Goal: Task Accomplishment & Management: Manage account settings

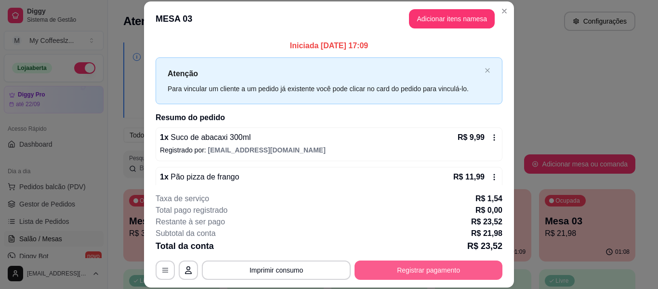
click at [409, 260] on button "Registrar pagamento" at bounding box center [429, 269] width 148 height 19
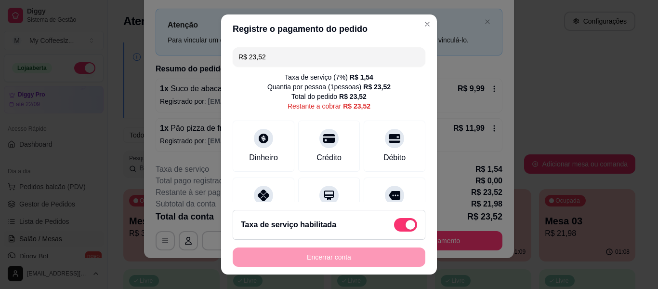
click at [406, 234] on div "Taxa de serviço habilitada" at bounding box center [329, 225] width 193 height 30
type input "R$ 21,98"
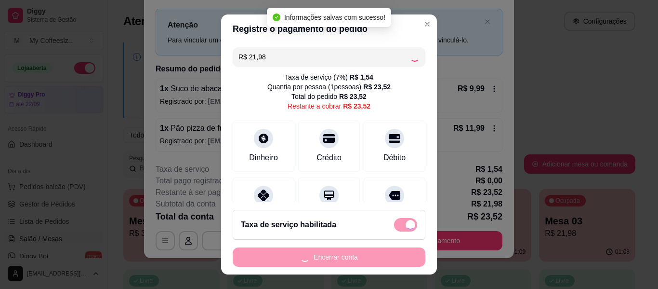
checkbox input "false"
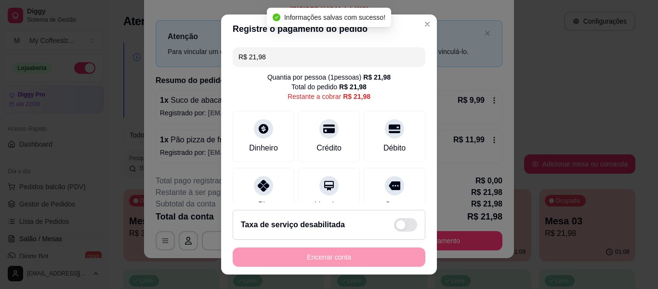
scroll to position [8, 0]
click at [323, 258] on div "Encerrar conta" at bounding box center [329, 256] width 193 height 19
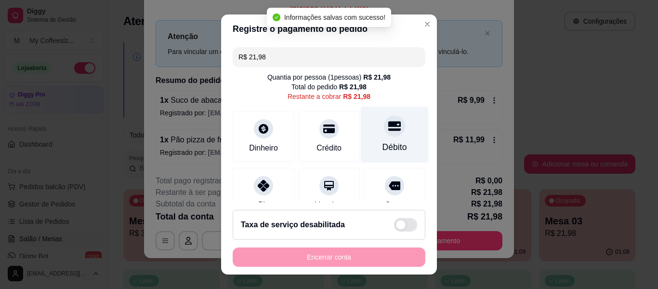
drag, startPoint x: 396, startPoint y: 123, endPoint x: 375, endPoint y: 160, distance: 43.0
click at [397, 123] on div "Débito" at bounding box center [395, 134] width 68 height 56
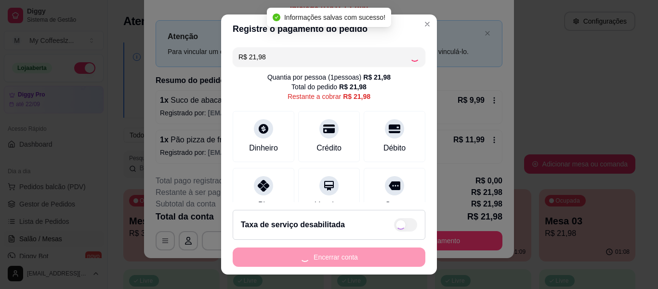
type input "R$ 0,00"
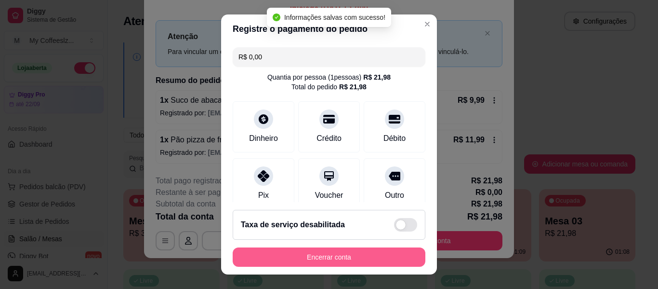
click at [328, 255] on button "Encerrar conta" at bounding box center [329, 256] width 193 height 19
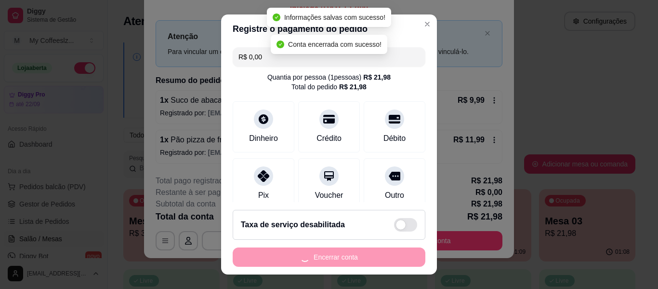
scroll to position [0, 0]
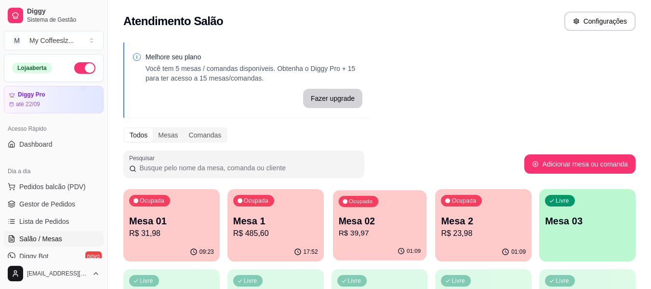
click at [343, 221] on p "Mesa 02" at bounding box center [379, 220] width 82 height 13
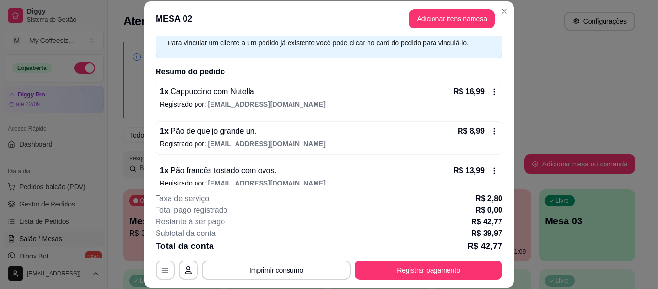
scroll to position [59, 0]
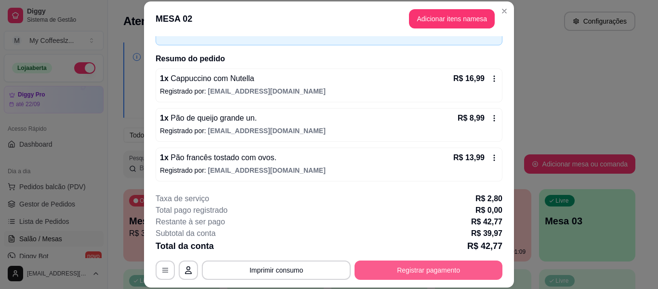
click at [388, 263] on button "Registrar pagamento" at bounding box center [429, 269] width 148 height 19
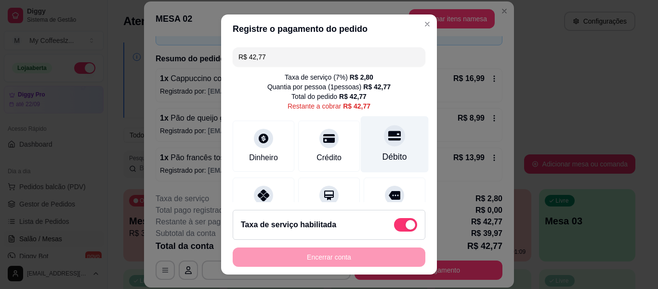
click at [388, 133] on icon at bounding box center [394, 136] width 13 height 10
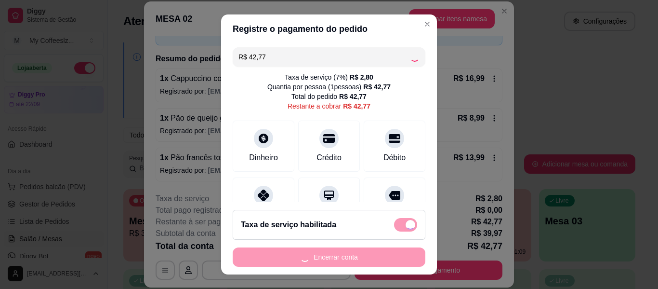
type input "R$ 0,00"
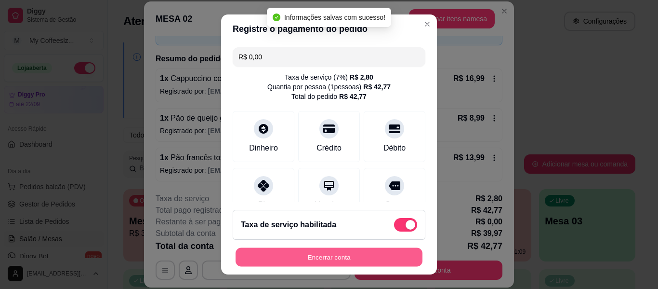
click at [331, 255] on button "Encerrar conta" at bounding box center [329, 257] width 187 height 19
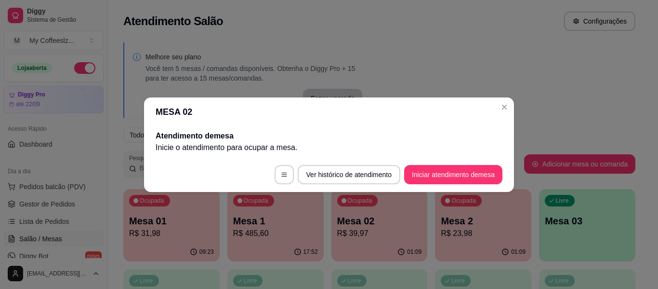
scroll to position [0, 0]
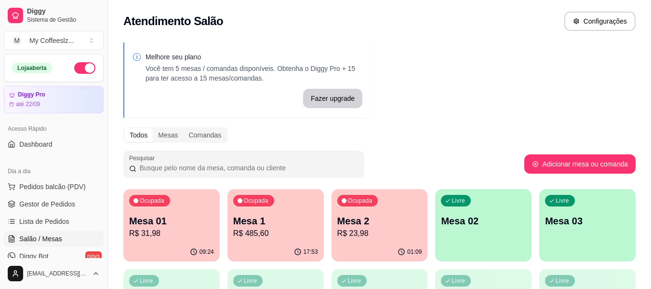
click at [400, 215] on p "Mesa 2" at bounding box center [379, 220] width 85 height 13
